Goal: Check status

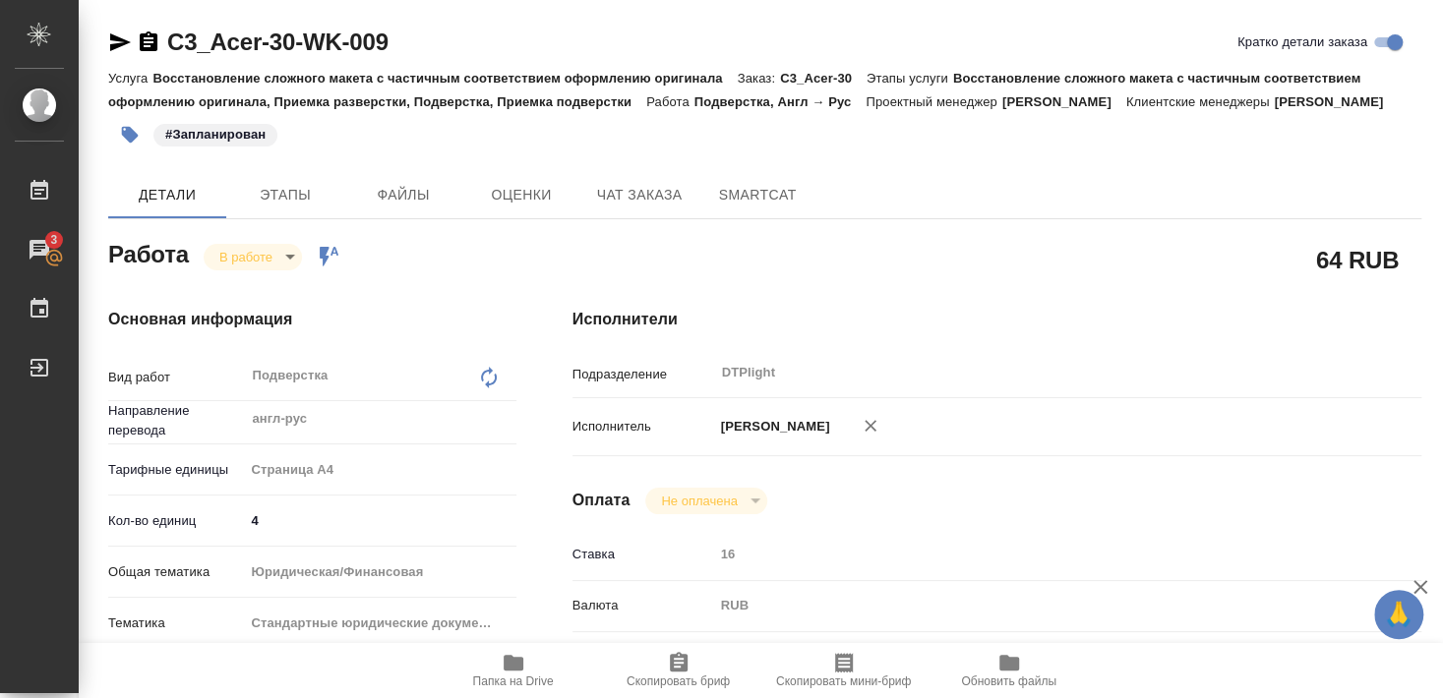
scroll to position [212, 0]
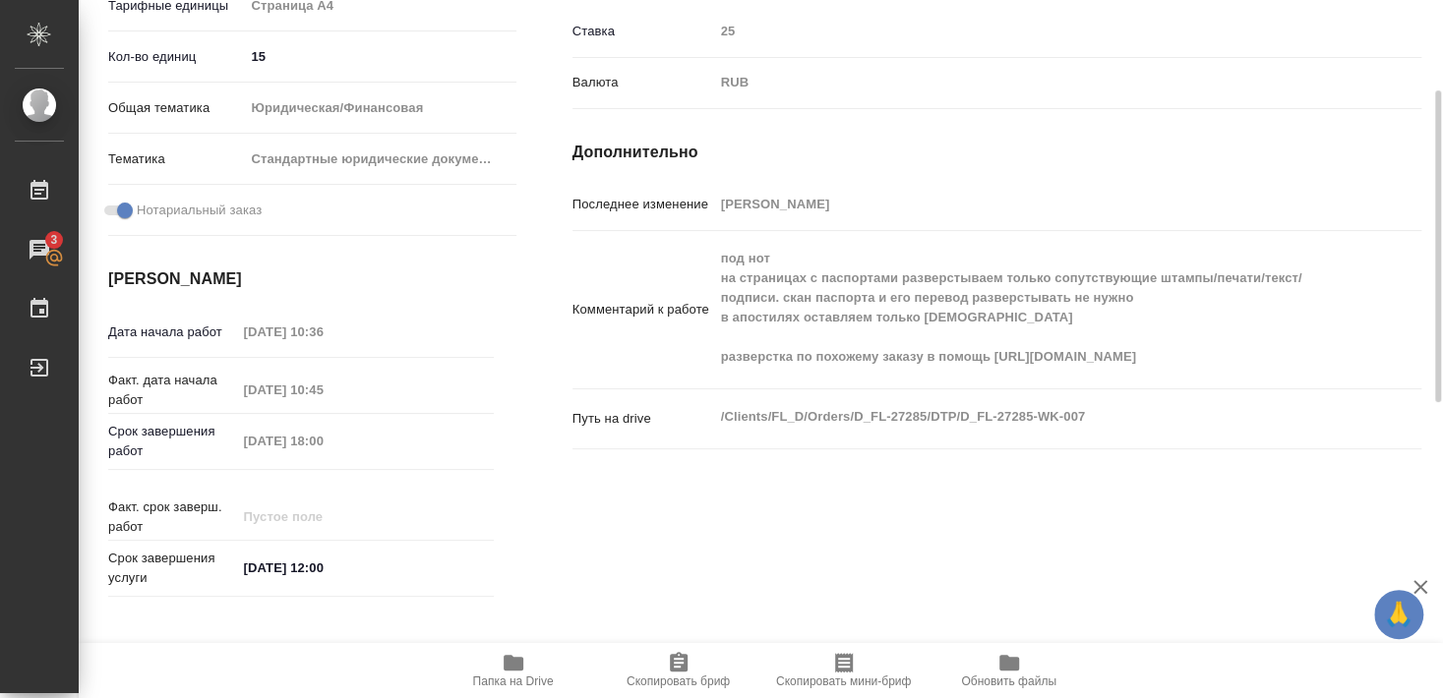
scroll to position [16, 0]
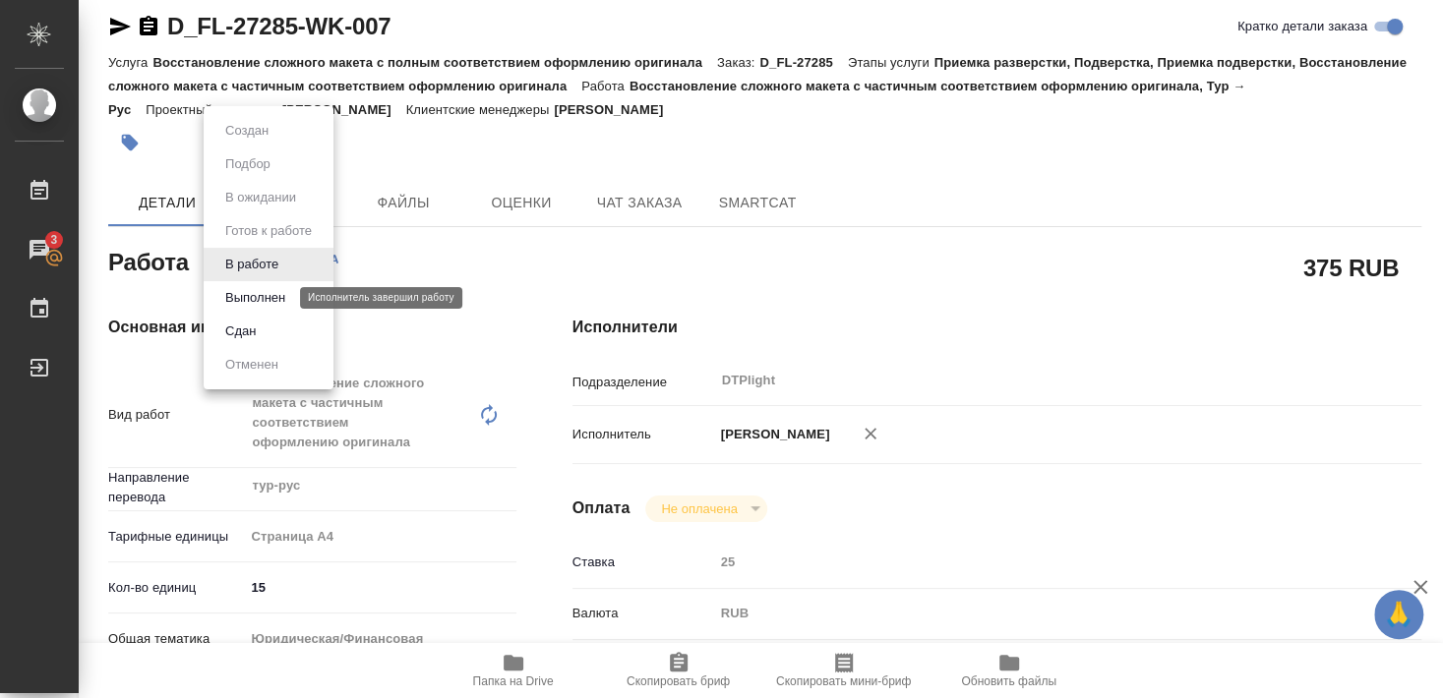
click at [255, 298] on button "Выполнен" at bounding box center [255, 298] width 72 height 22
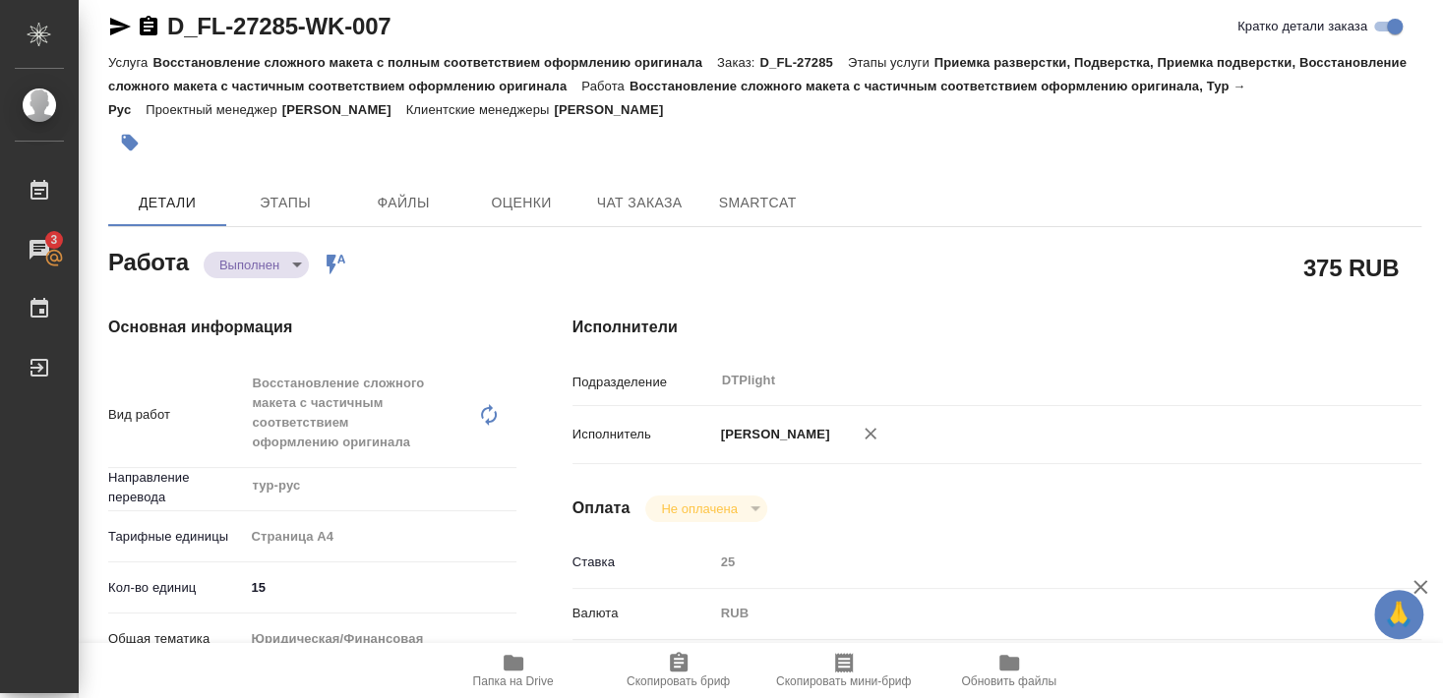
type textarea "x"
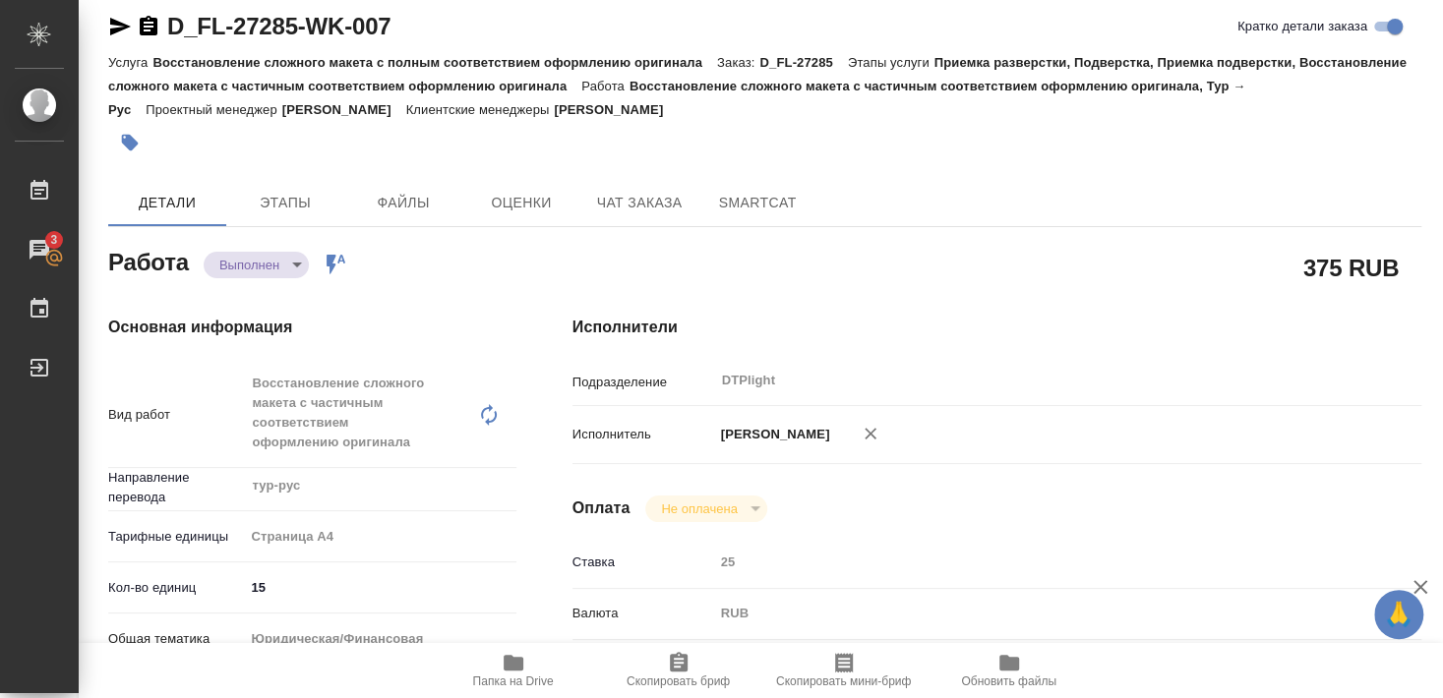
type textarea "x"
